Goal: Information Seeking & Learning: Check status

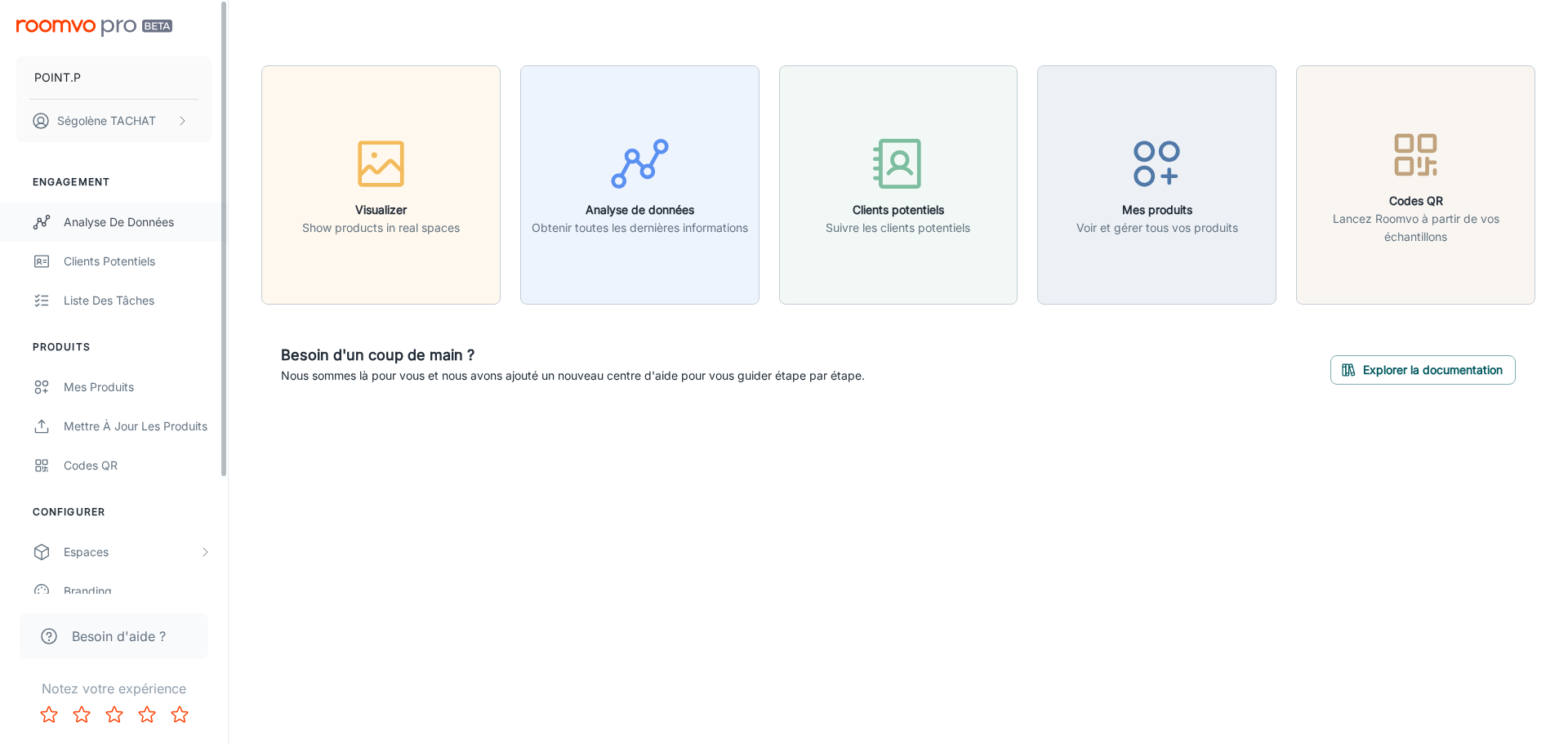
click at [137, 221] on div "Analyse de données" at bounding box center [137, 222] width 148 height 18
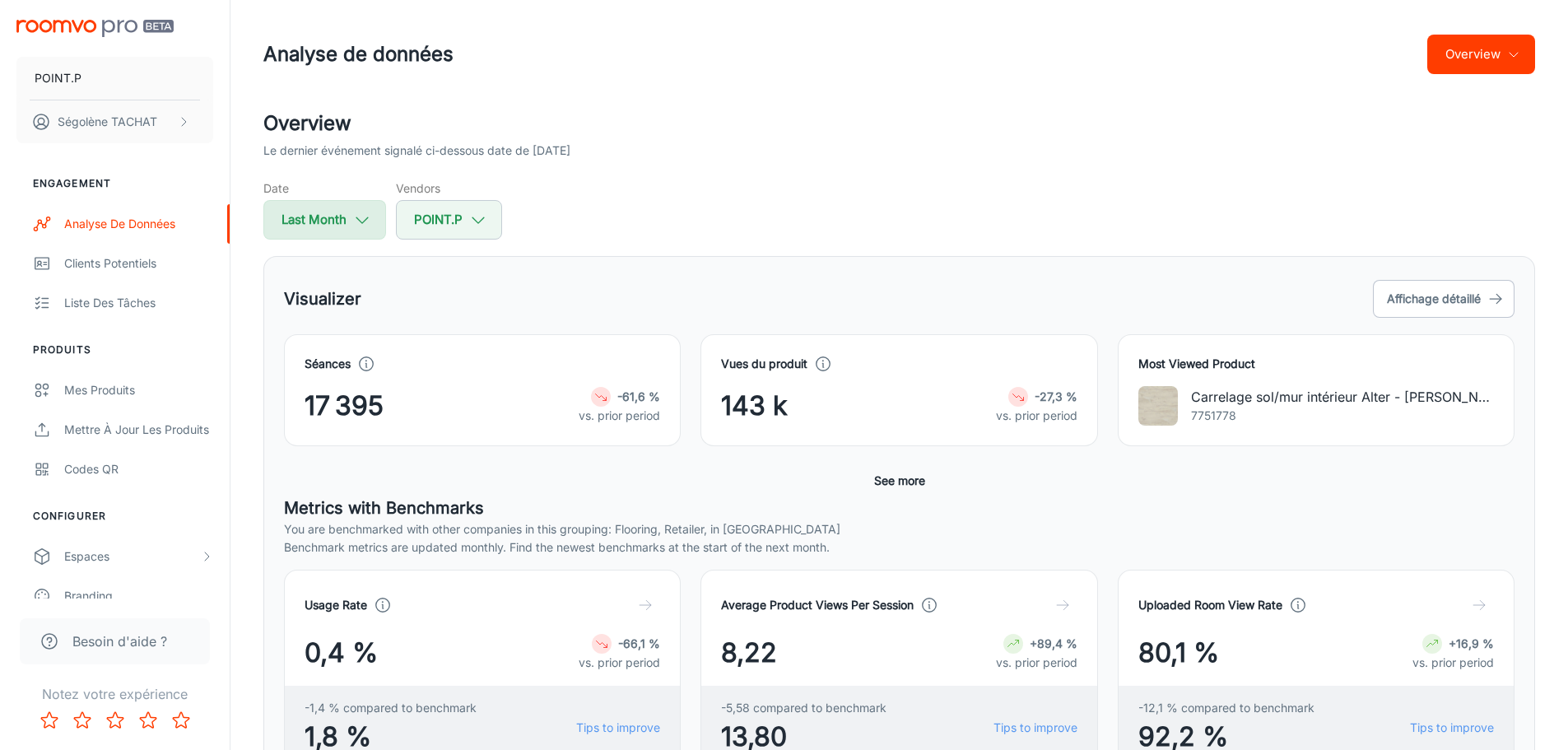
click at [323, 230] on button "Last Month" at bounding box center [324, 220] width 123 height 39
select select "8"
select select "2025"
select select "8"
select select "2025"
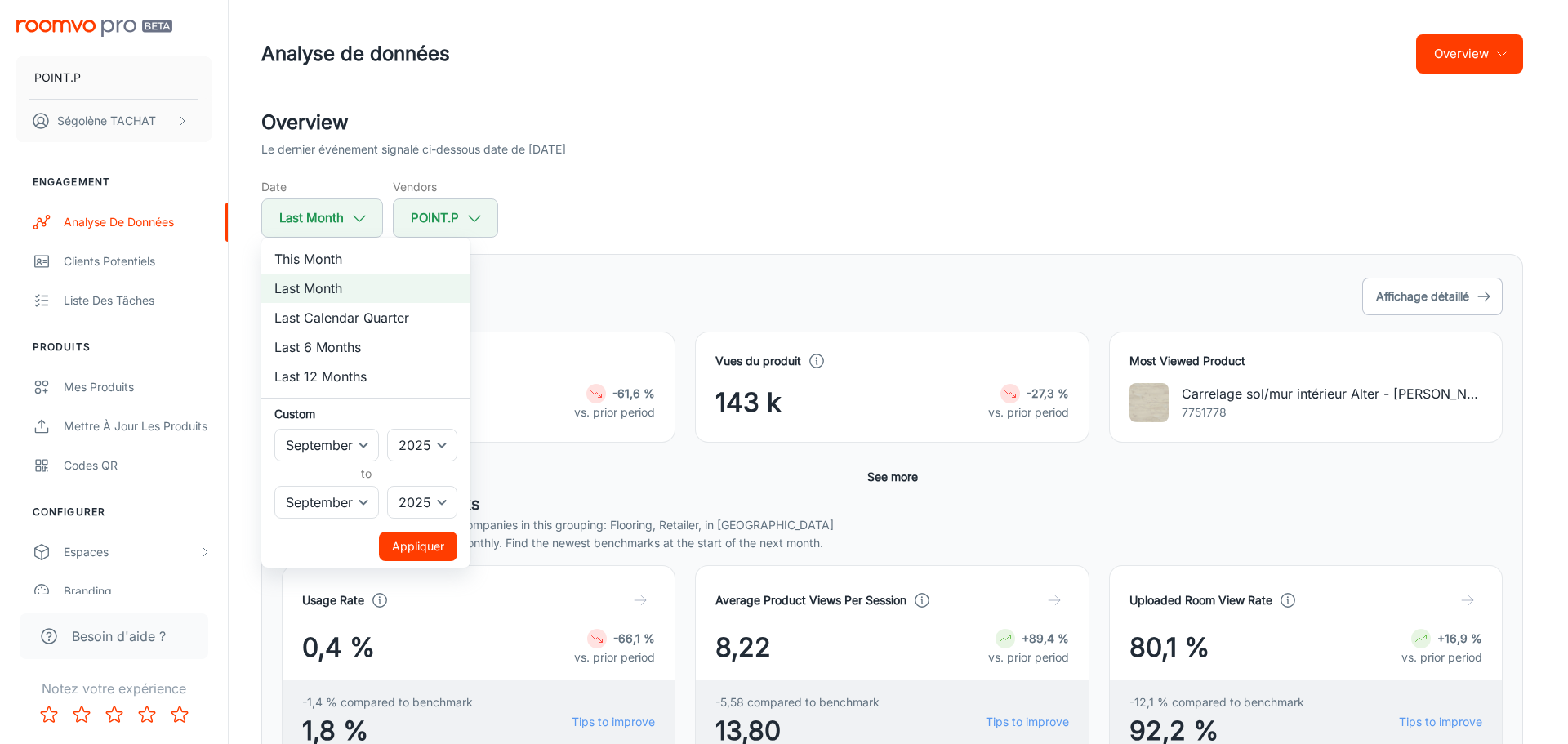
click at [628, 204] on div at bounding box center [784, 372] width 1568 height 744
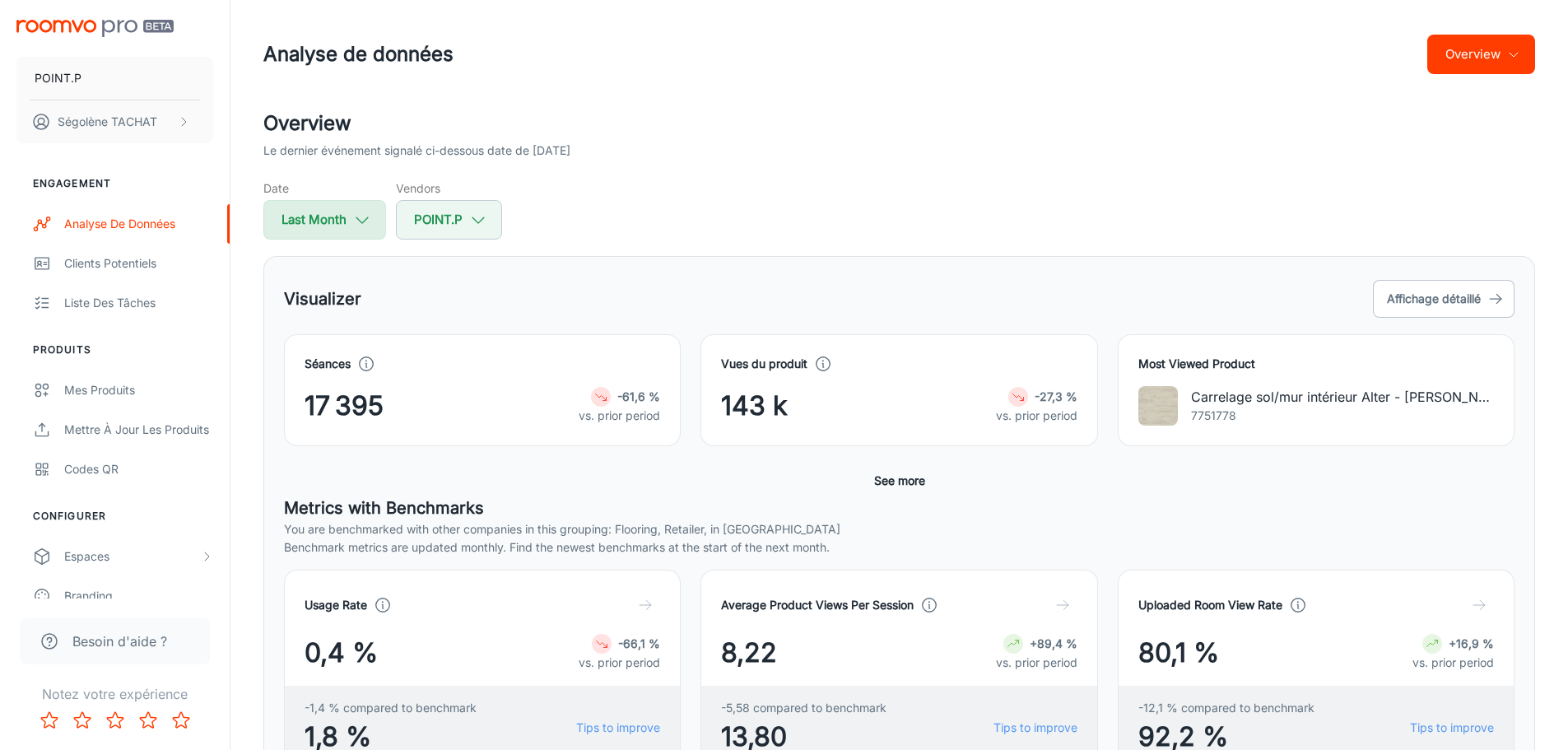
click at [323, 230] on button "Last Month" at bounding box center [324, 220] width 123 height 39
select select "8"
select select "2025"
select select "8"
select select "2025"
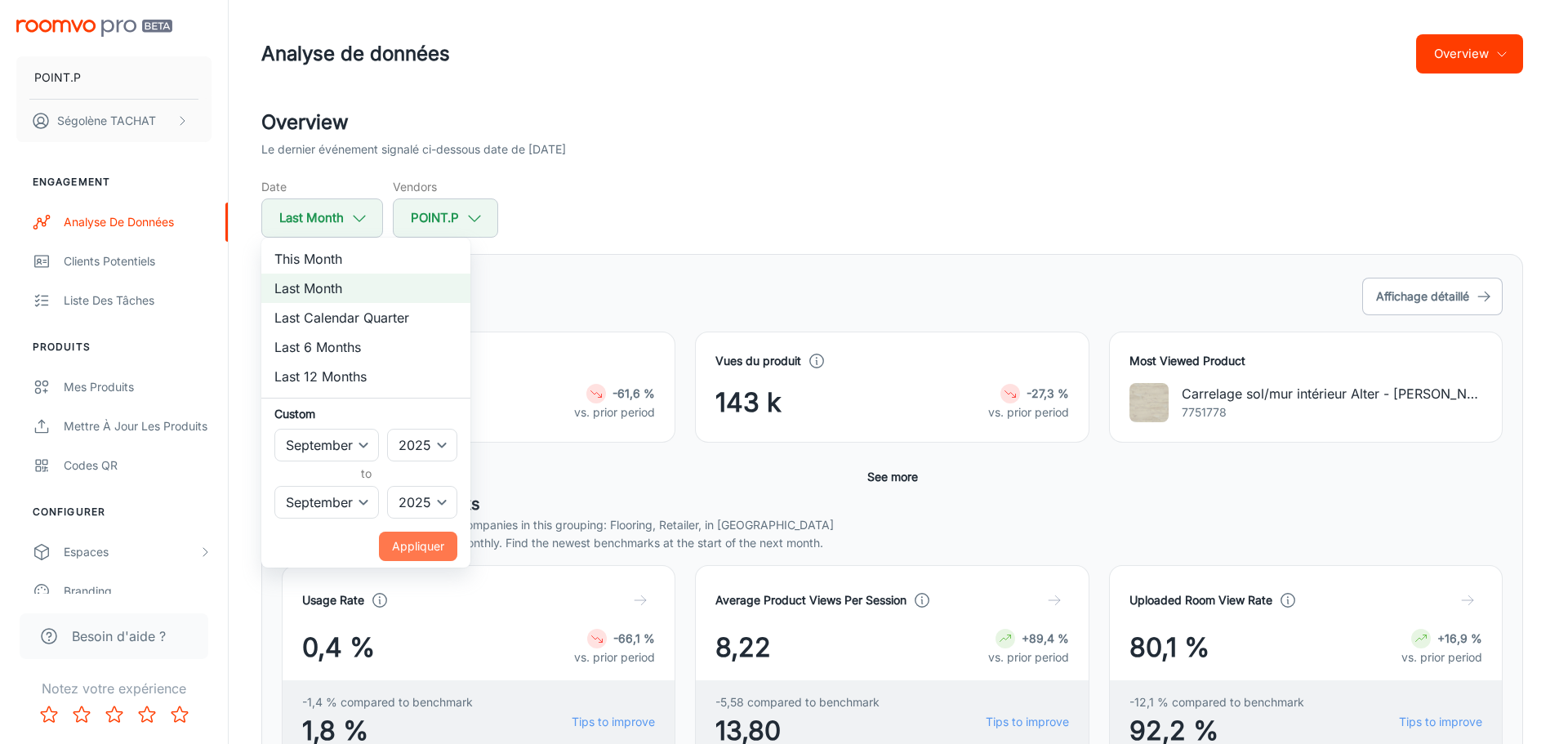
click at [405, 542] on button "Appliquer" at bounding box center [418, 546] width 78 height 29
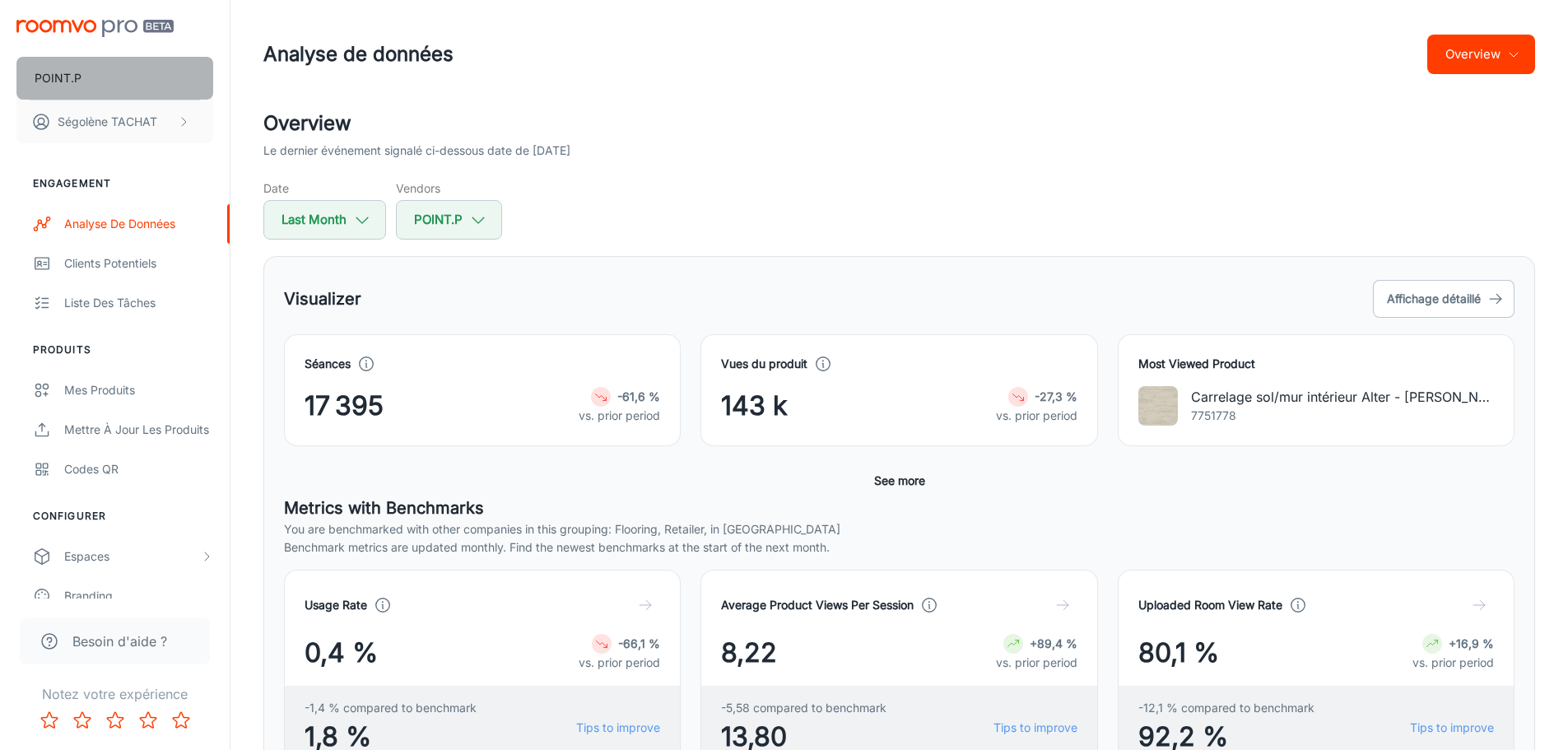
click at [140, 76] on button "POINT.P" at bounding box center [115, 79] width 196 height 43
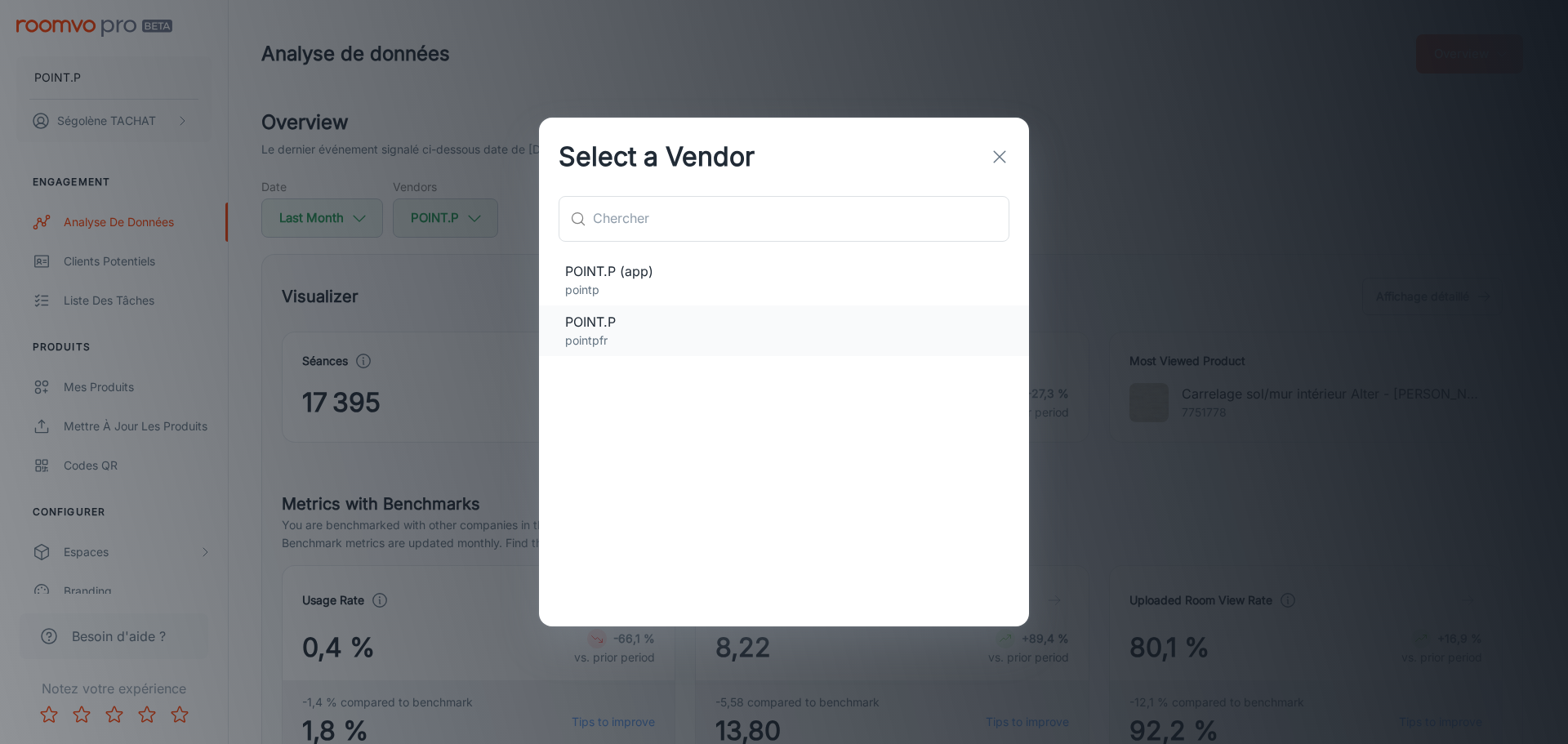
click at [607, 334] on p "pointpfr" at bounding box center [784, 340] width 438 height 18
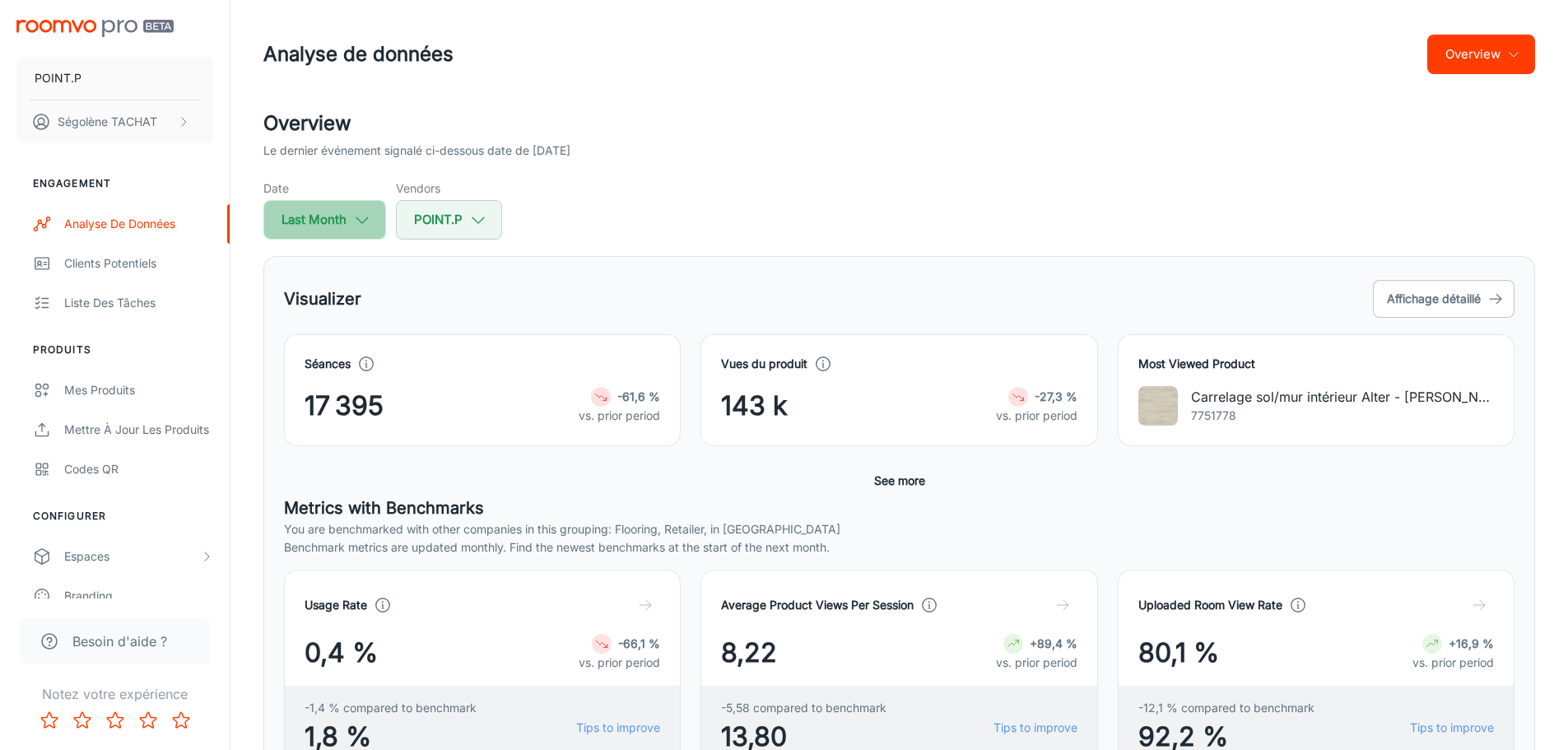
click at [350, 201] on button "Last Month" at bounding box center [324, 220] width 123 height 39
select select "8"
select select "2025"
select select "8"
select select "2025"
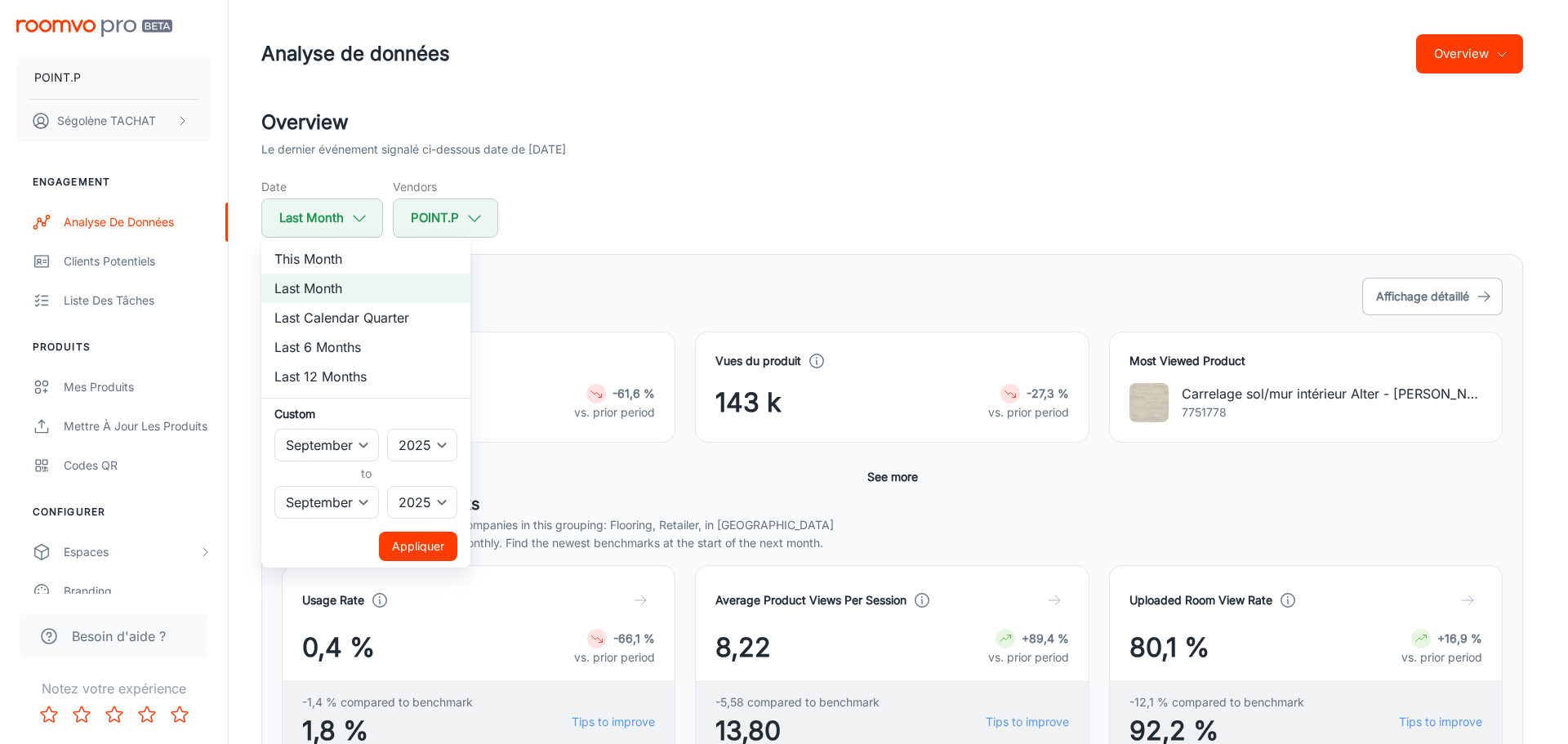
click at [401, 542] on button "Appliquer" at bounding box center [418, 546] width 78 height 29
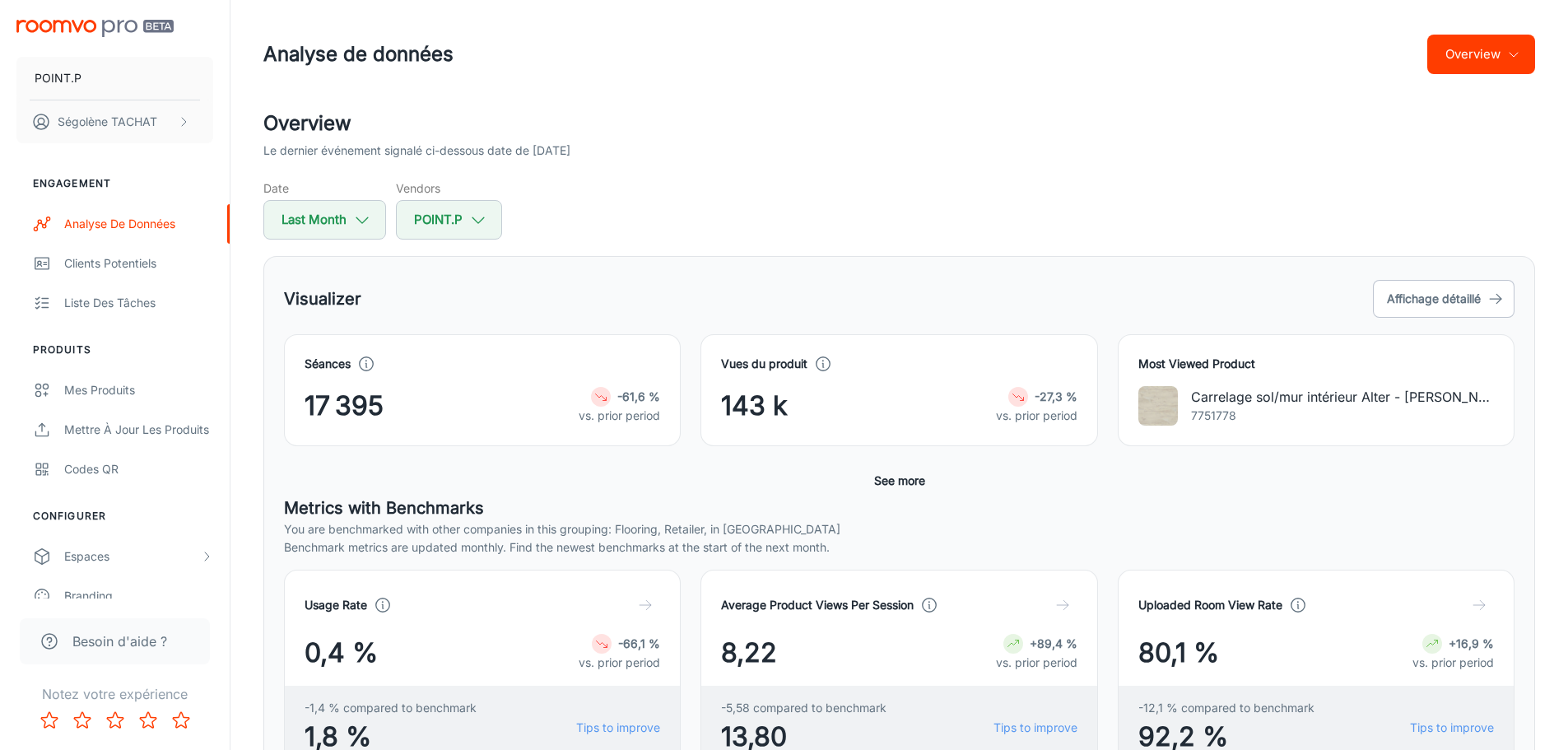
click at [604, 273] on div "Visualizer Affichage détaillé Séances 17 395 -61,6 % vs. prior period Vues du p…" at bounding box center [899, 548] width 1271 height 585
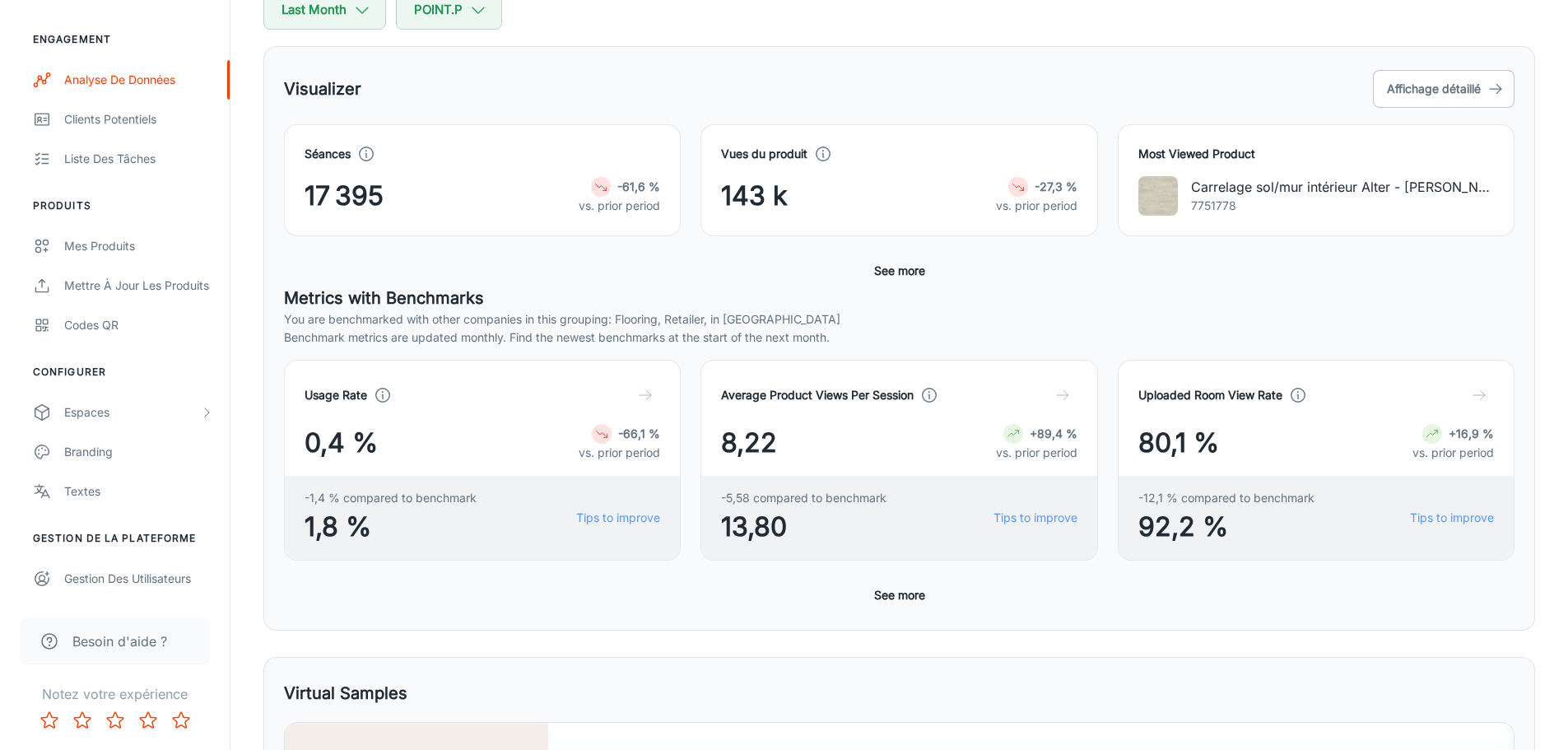
scroll to position [247, 0]
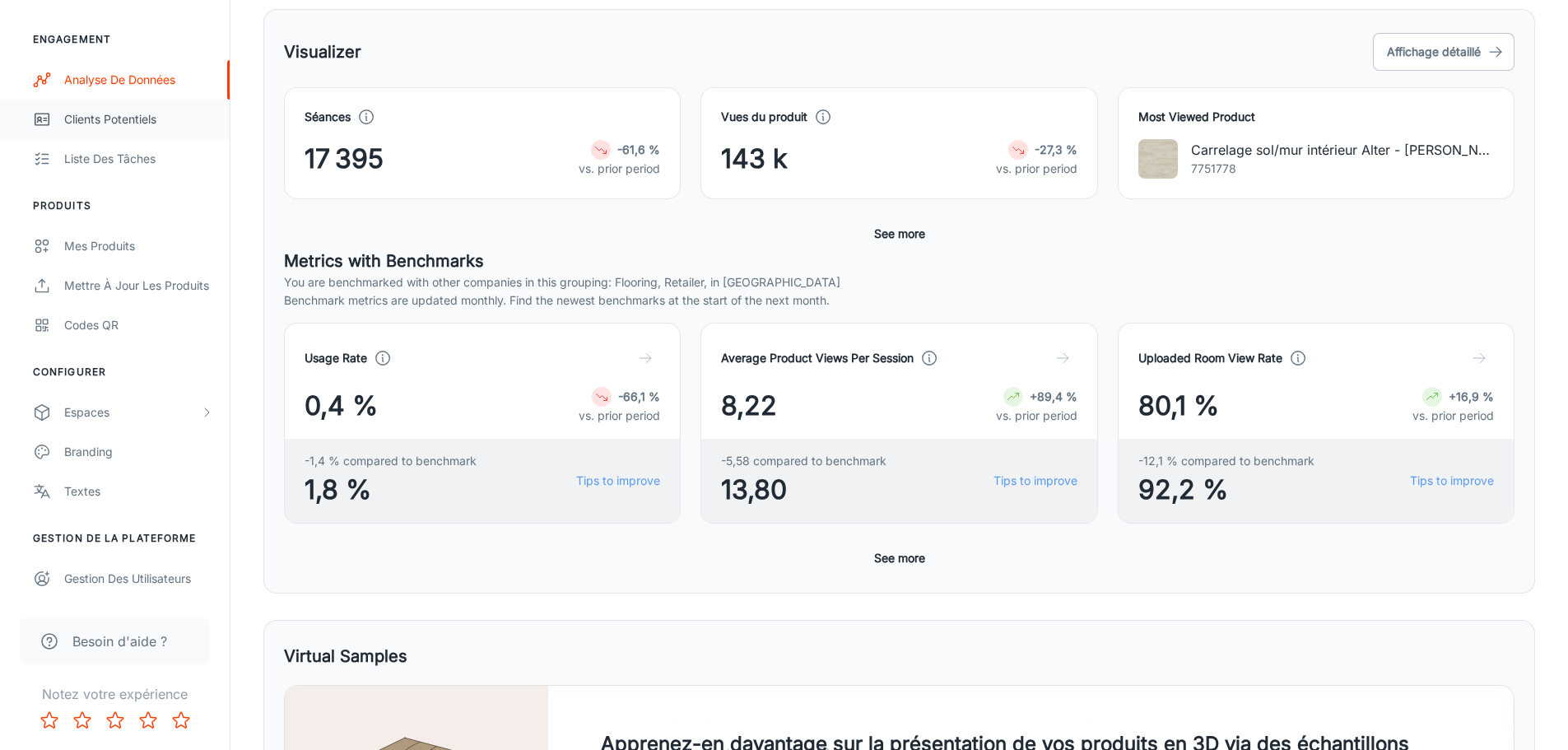
click at [129, 115] on div "Clients potentiels" at bounding box center [139, 119] width 149 height 18
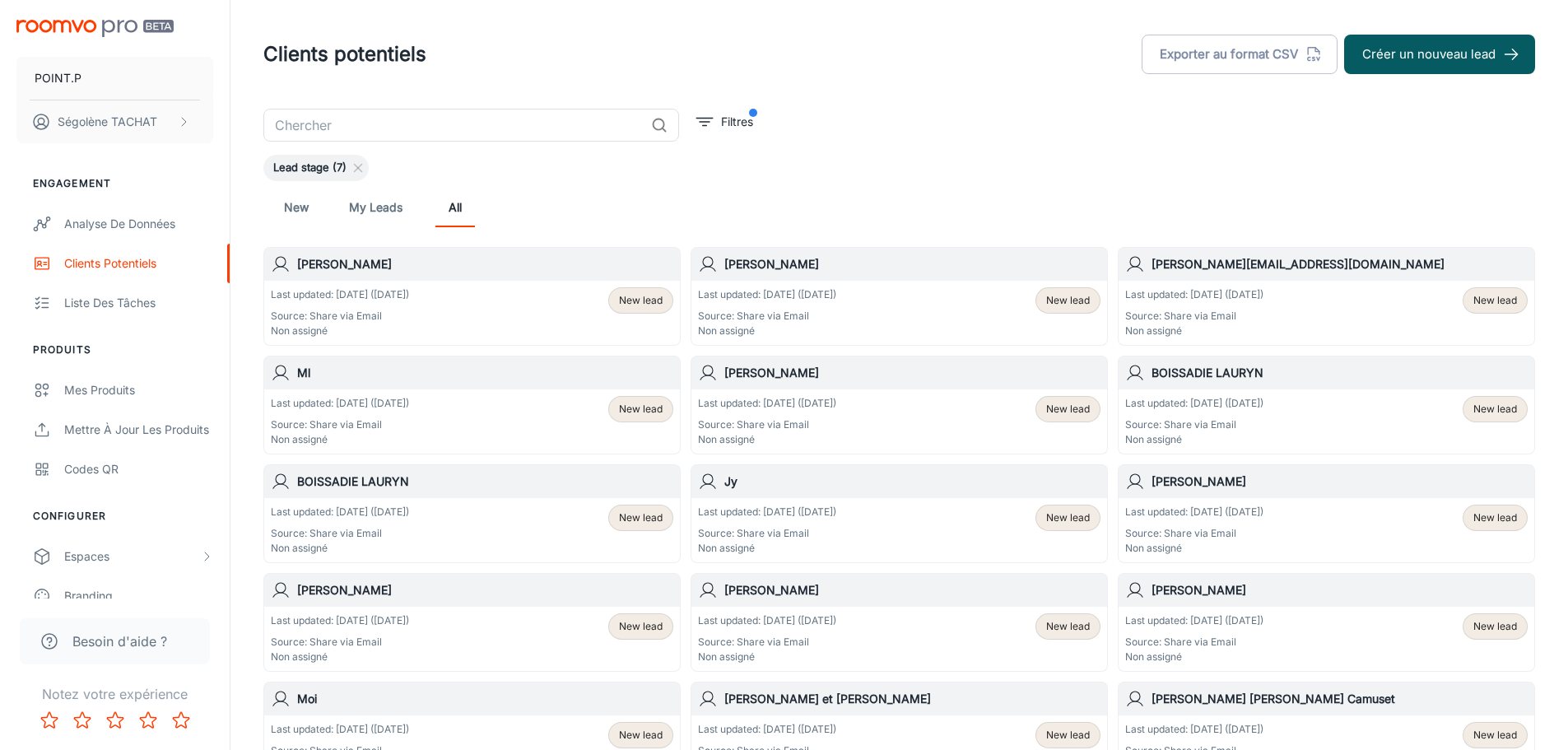
click at [355, 168] on icon at bounding box center [358, 167] width 13 height 13
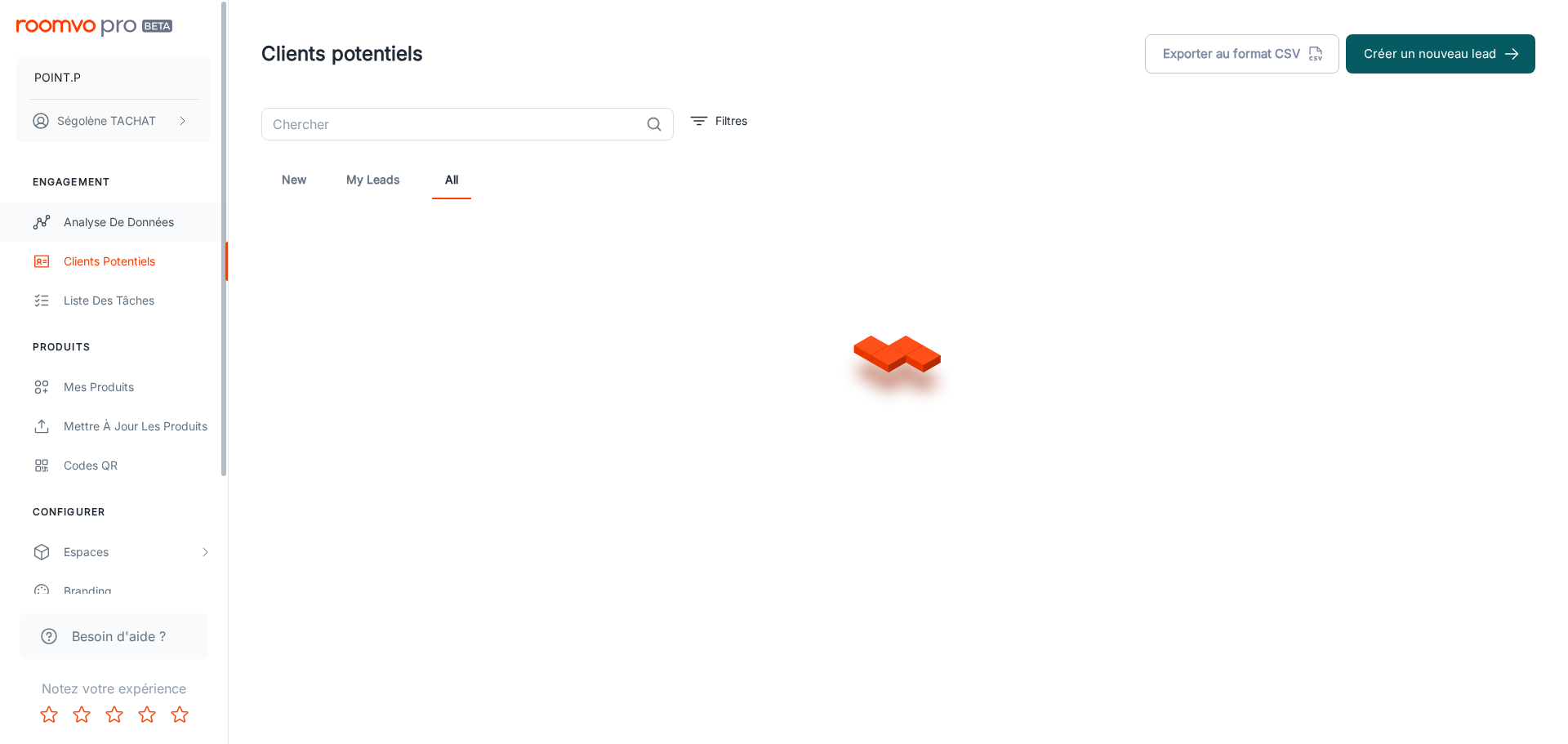
click at [101, 221] on div "Analyse de données" at bounding box center [137, 222] width 148 height 18
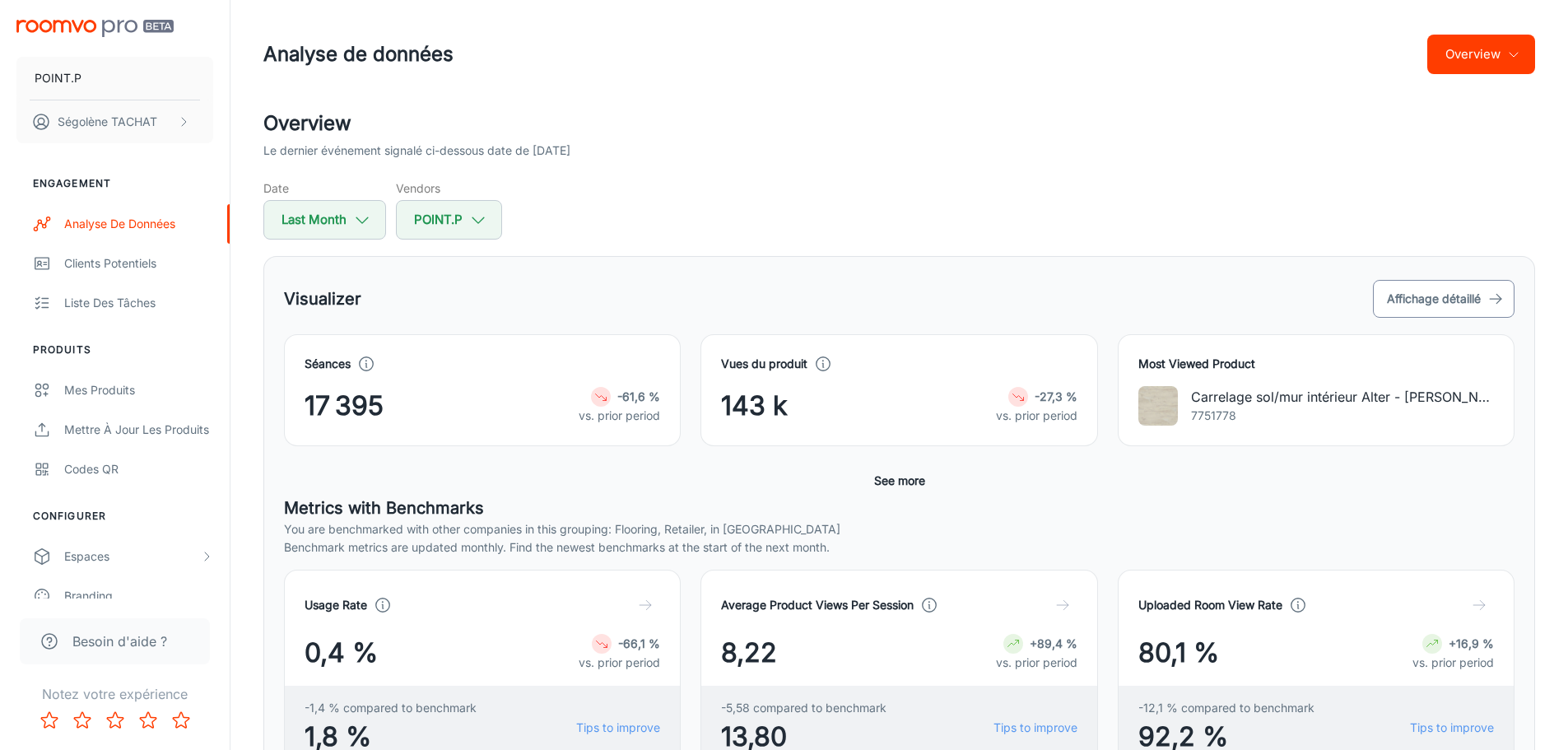
click at [1428, 305] on button "Affichage détaillé" at bounding box center [1443, 299] width 141 height 38
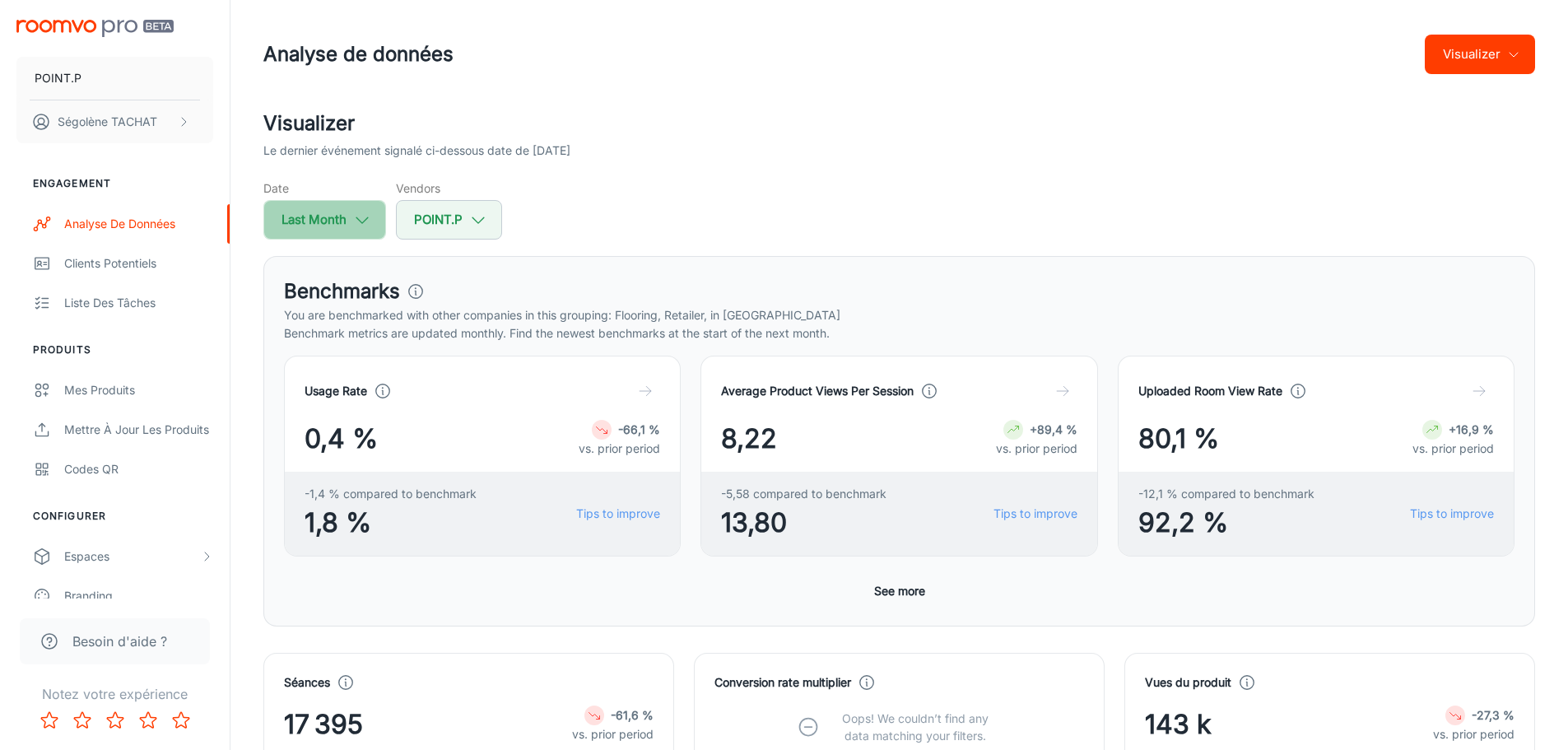
click at [349, 219] on button "Last Month" at bounding box center [324, 220] width 123 height 39
select select "8"
select select "2025"
select select "8"
select select "2025"
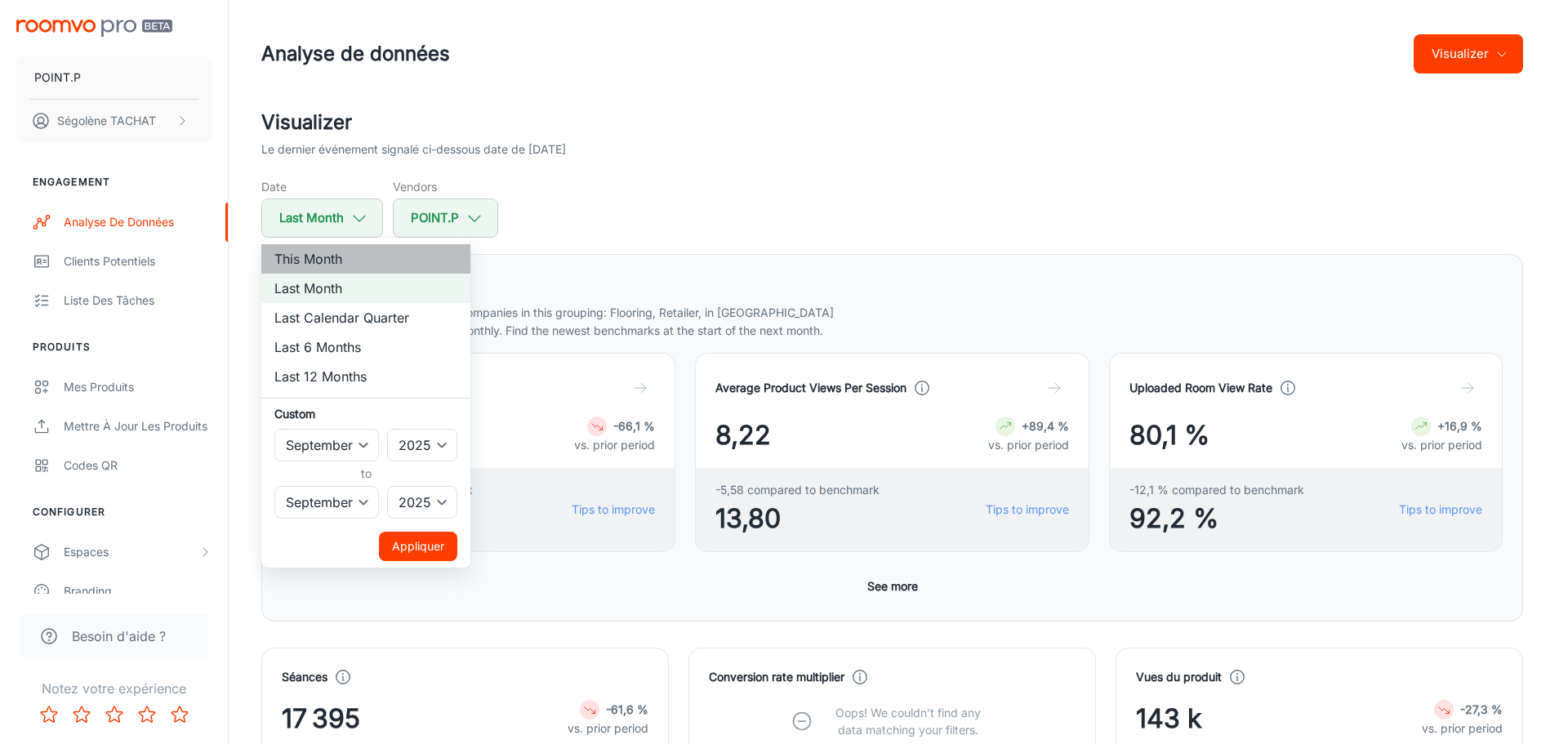
click at [319, 252] on li "This Month" at bounding box center [365, 259] width 209 height 29
select select "9"
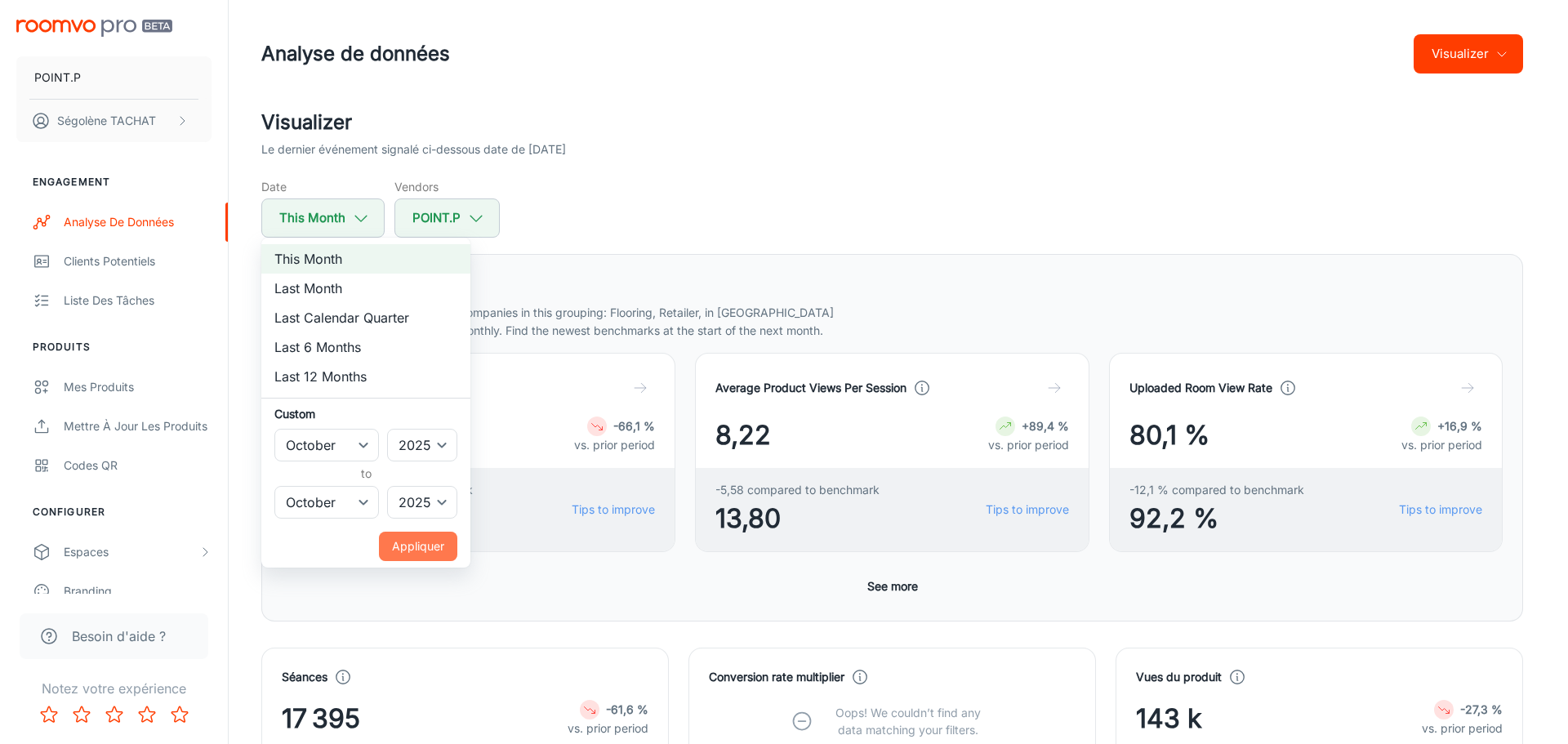
click at [405, 536] on button "Appliquer" at bounding box center [418, 546] width 78 height 29
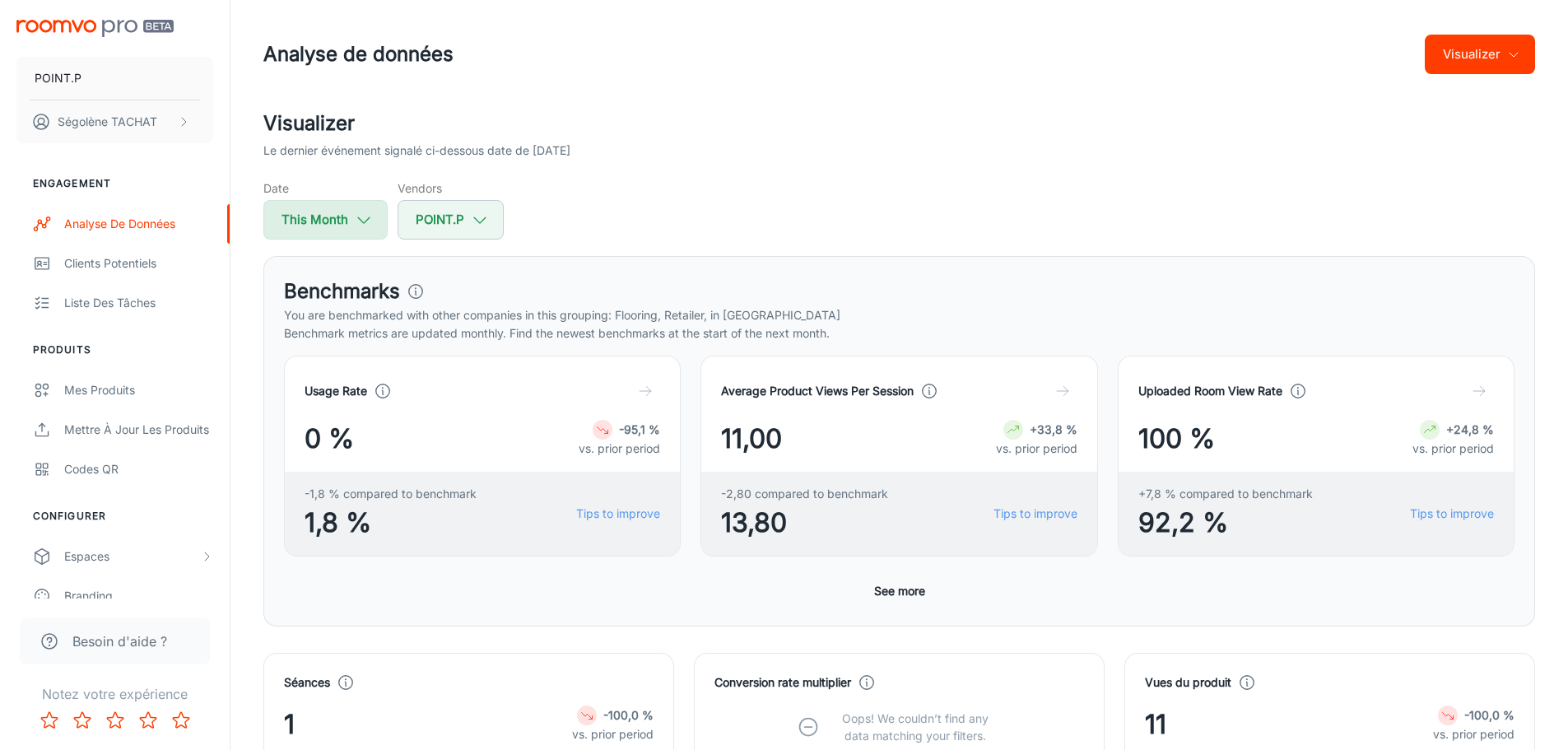
click at [346, 216] on button "This Month" at bounding box center [325, 220] width 125 height 39
select select "9"
select select "2025"
select select "9"
select select "2025"
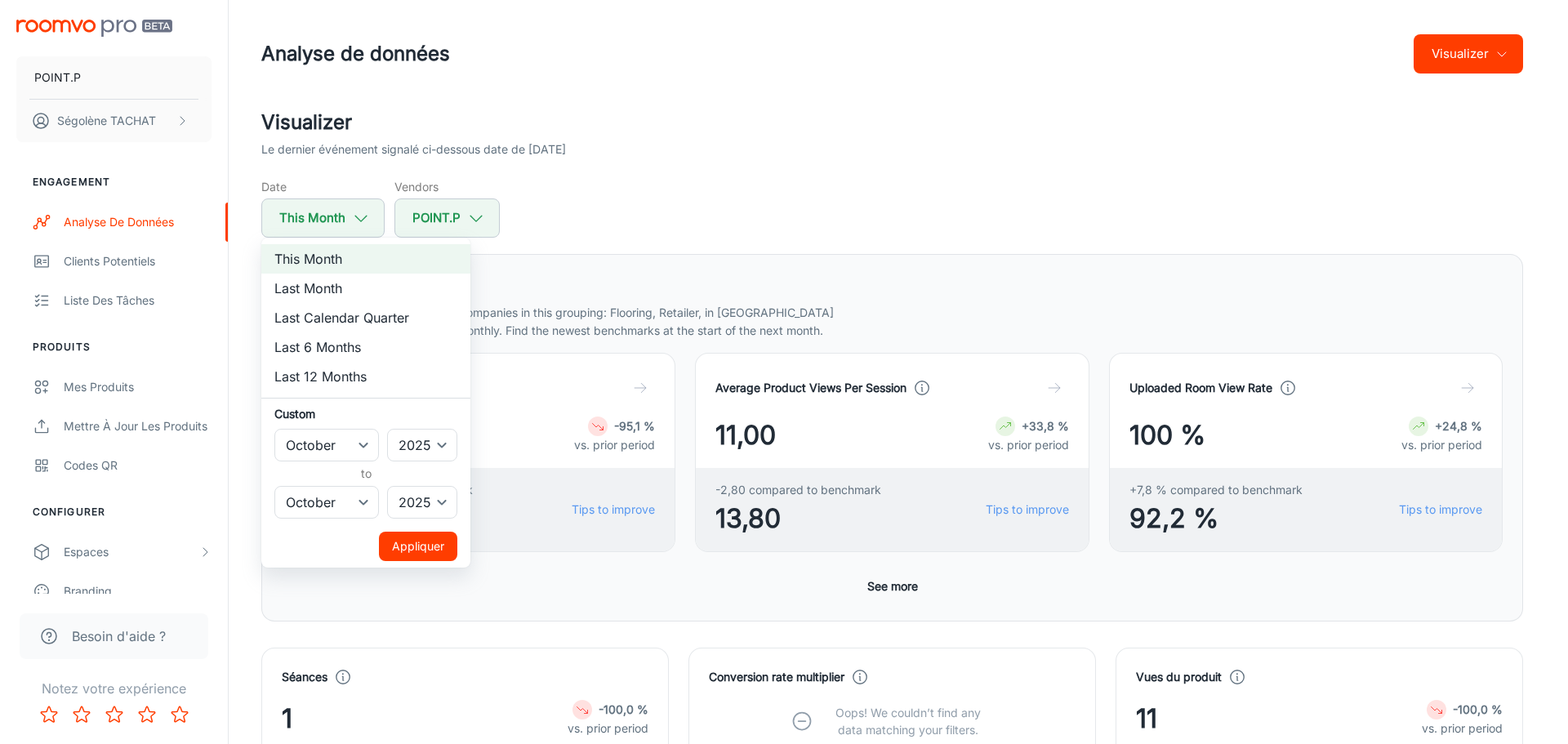
click at [319, 277] on li "Last Month" at bounding box center [365, 289] width 209 height 29
select select "8"
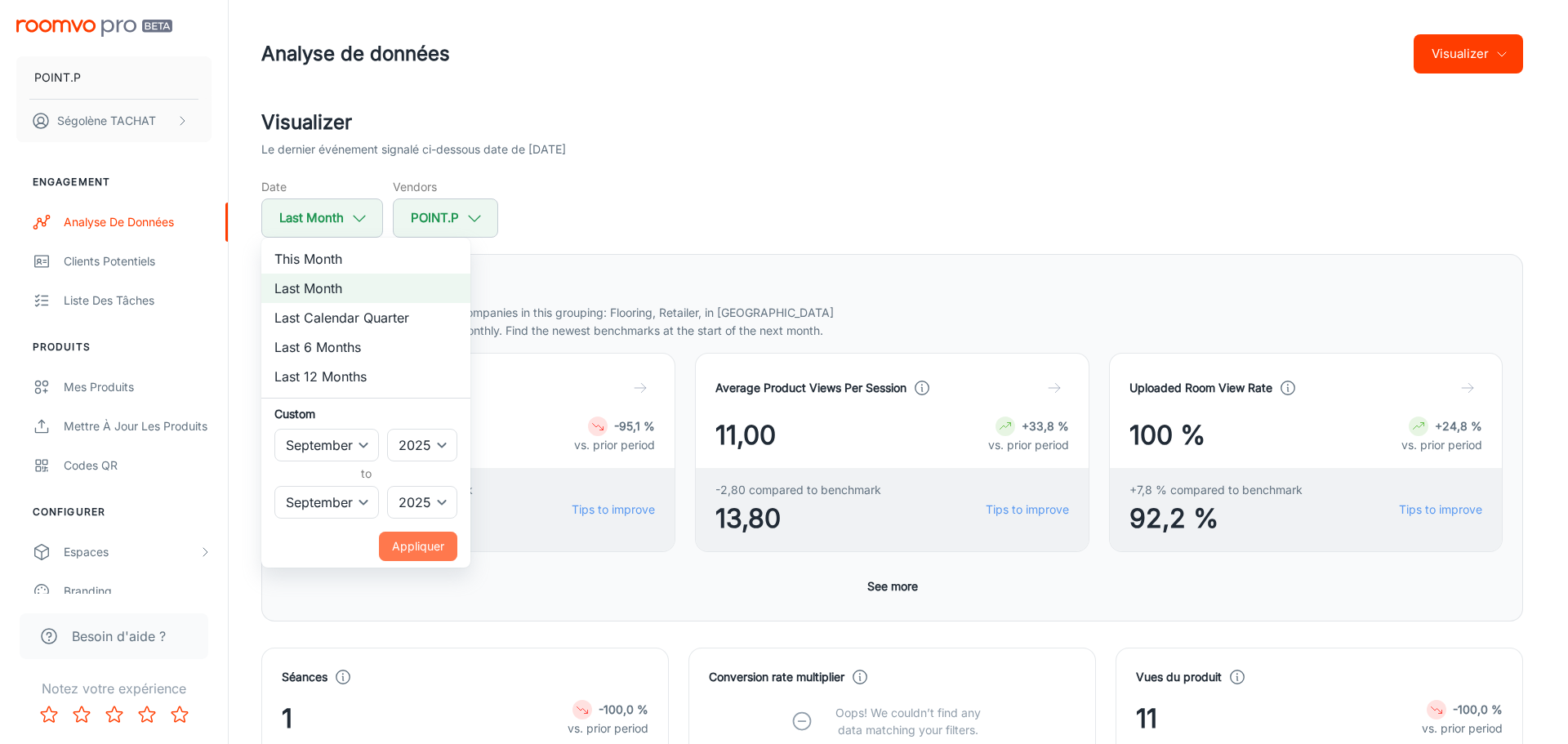
click at [409, 542] on button "Appliquer" at bounding box center [418, 546] width 78 height 29
